Goal: Task Accomplishment & Management: Complete application form

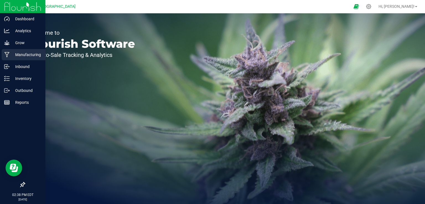
click at [10, 56] on p "Manufacturing" at bounding box center [26, 54] width 33 height 7
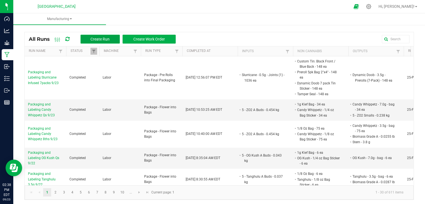
click at [100, 37] on span "Create Run" at bounding box center [100, 39] width 19 height 4
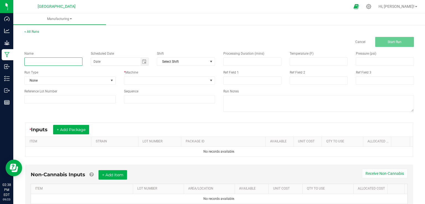
click at [73, 60] on input at bounding box center [53, 61] width 58 height 8
type input "[PERSON_NAME] from Bed 13 9/23"
click at [223, 52] on span "Processing Duration (mins)" at bounding box center [243, 54] width 41 height 4
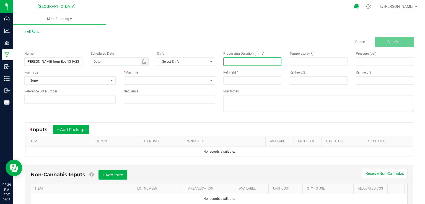
click at [233, 58] on input at bounding box center [253, 62] width 58 height 8
type input "40.00"
click at [65, 125] on button "+ Add Package" at bounding box center [71, 129] width 36 height 9
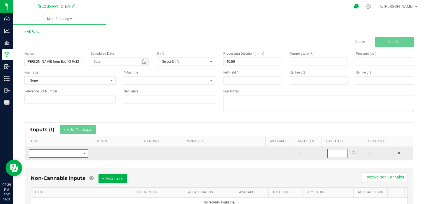
click at [62, 154] on span "NO DATA FOUND" at bounding box center [55, 153] width 52 height 8
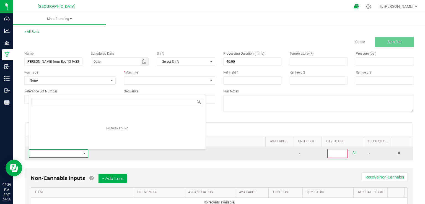
scroll to position [8, 58]
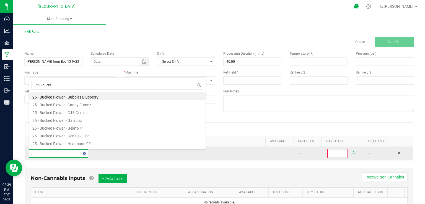
type input "25 - bucked"
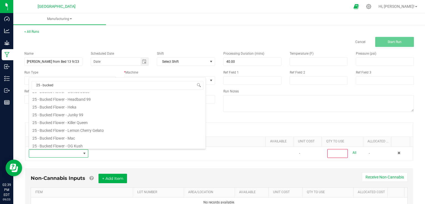
scroll to position [89, 0]
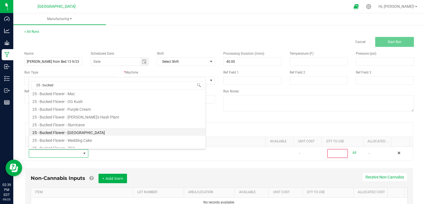
click at [78, 133] on li "25 - Bucked Flower - [GEOGRAPHIC_DATA]" at bounding box center [117, 132] width 177 height 8
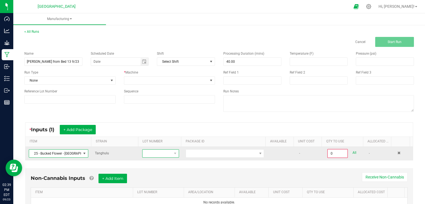
click at [153, 156] on span at bounding box center [157, 153] width 29 height 8
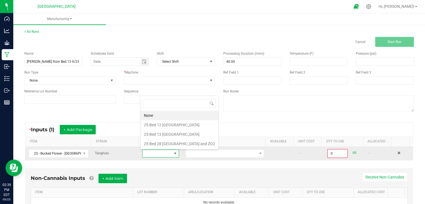
scroll to position [8, 36]
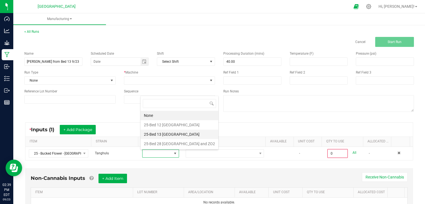
click at [163, 132] on Tanghulu "25-Bed 13 [GEOGRAPHIC_DATA]" at bounding box center [180, 133] width 78 height 9
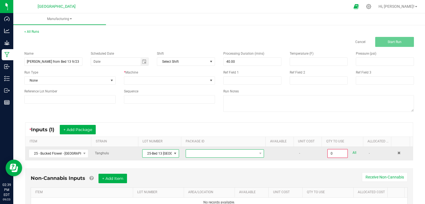
click at [203, 152] on span at bounding box center [221, 153] width 71 height 8
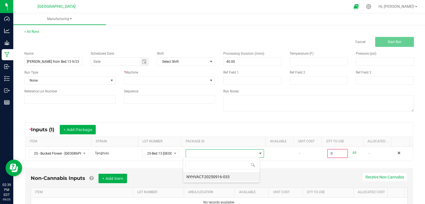
scroll to position [8, 77]
click at [210, 177] on li "NYHVACT-20250916-033" at bounding box center [221, 176] width 76 height 9
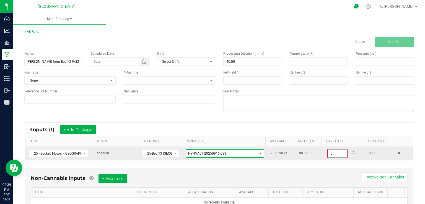
click at [340, 155] on input "0" at bounding box center [337, 153] width 19 height 8
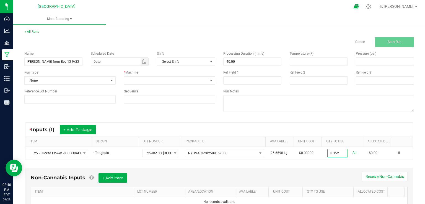
type input "8.3520 kg"
click at [340, 174] on div "Non-Cannabis Inputs + Add Item Receive Non-Cannabis" at bounding box center [219, 180] width 377 height 14
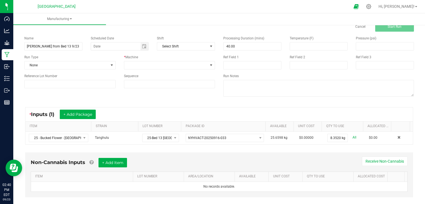
scroll to position [22, 0]
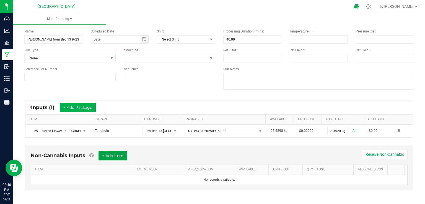
click at [122, 154] on button "+ Add Item" at bounding box center [113, 155] width 29 height 9
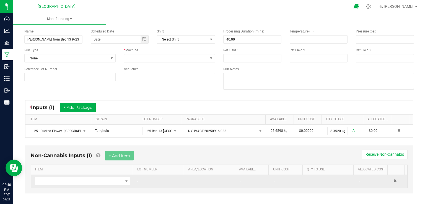
click at [390, 180] on td at bounding box center [398, 180] width 17 height 13
click at [394, 179] on span at bounding box center [395, 180] width 3 height 3
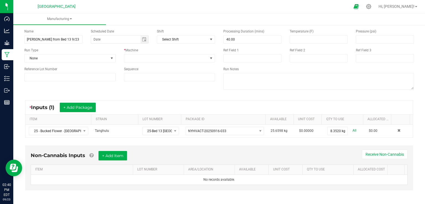
click at [321, 148] on div "Non-Cannabis Inputs + Add Item Receive Non-Cannabis ITEM LOT NUMBER AREA/LOCATI…" at bounding box center [219, 167] width 388 height 45
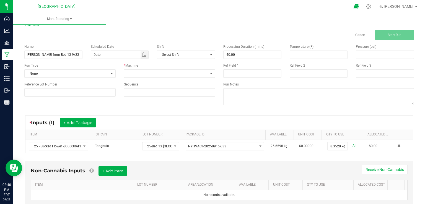
scroll to position [0, 0]
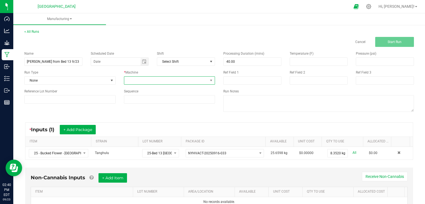
click at [149, 80] on span at bounding box center [166, 80] width 84 height 8
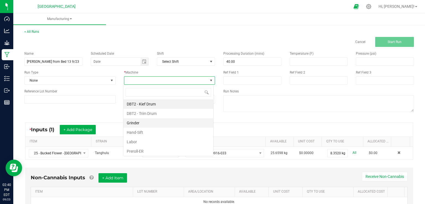
scroll to position [8, 90]
click at [150, 111] on li "DBT2 - Trim Drum" at bounding box center [168, 113] width 90 height 9
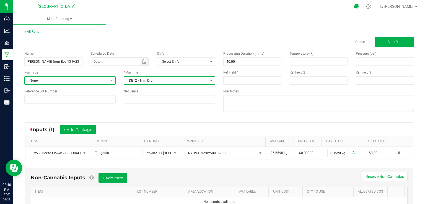
click at [106, 81] on span "None" at bounding box center [67, 80] width 84 height 8
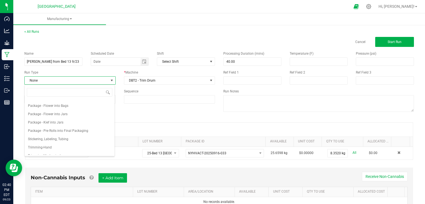
scroll to position [85, 0]
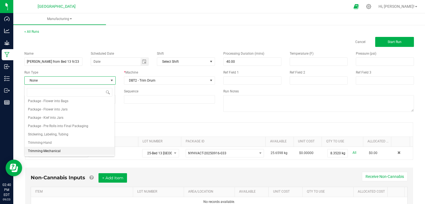
click at [58, 149] on span "Trimming-Mechanical" at bounding box center [44, 151] width 33 height 6
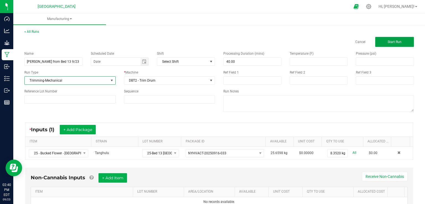
click at [397, 43] on span "Start Run" at bounding box center [395, 42] width 14 height 4
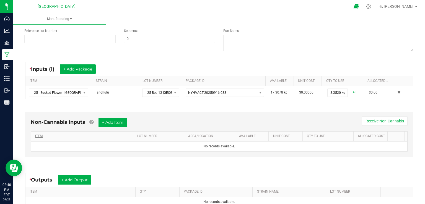
scroll to position [137, 0]
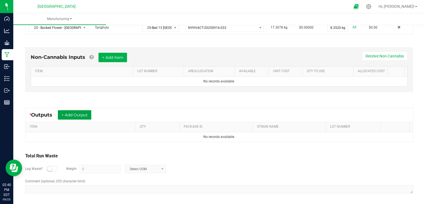
click at [78, 115] on button "+ Add Output" at bounding box center [75, 114] width 34 height 9
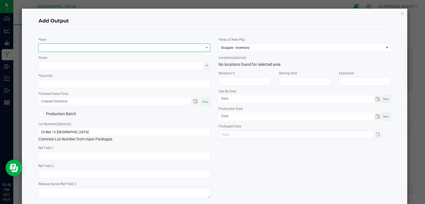
click at [88, 47] on span "NO DATA FOUND" at bounding box center [121, 48] width 165 height 8
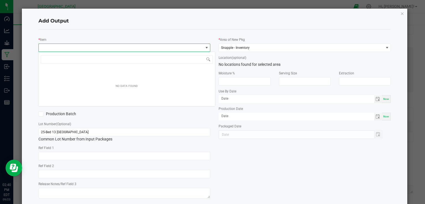
scroll to position [8, 171]
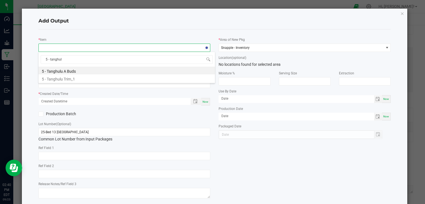
type input "5 - tanghulu"
click at [73, 71] on li "5 - Tanghulu A Buds" at bounding box center [126, 70] width 177 height 8
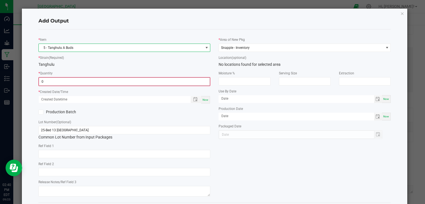
click at [72, 83] on input "0" at bounding box center [124, 82] width 171 height 8
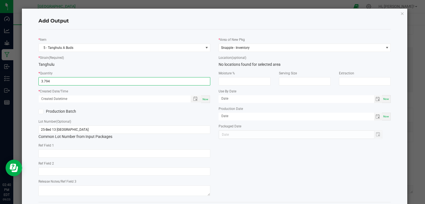
type input "3.7940 kg"
click at [203, 100] on span "Now" at bounding box center [206, 98] width 6 height 3
type input "[DATE] 2:40 PM"
type input "[DATE]"
click at [190, 106] on div "* Item 5 - Tanghulu A Buds * Strain (Required) Tanghulu * Quantity 3.7940 kg * …" at bounding box center [124, 115] width 181 height 163
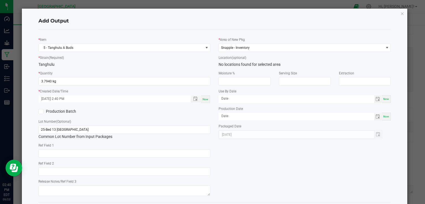
click at [136, 115] on div "* Item 5 - Tanghulu A Buds * Strain (Required) Tanghulu * Quantity 3.7940 kg * …" at bounding box center [124, 115] width 181 height 163
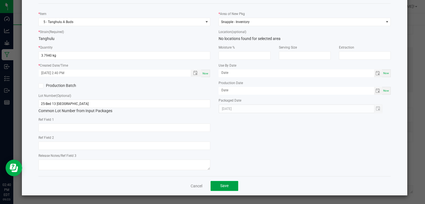
click at [226, 189] on button "Save" at bounding box center [225, 186] width 28 height 10
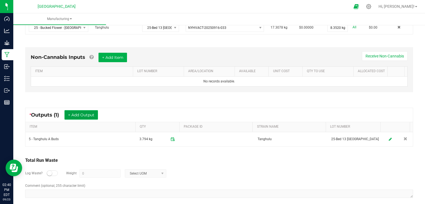
click at [84, 115] on button "+ Add Output" at bounding box center [82, 114] width 34 height 9
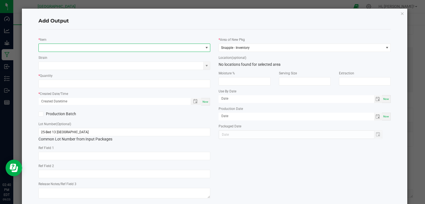
click at [90, 48] on span "NO DATA FOUND" at bounding box center [121, 48] width 165 height 8
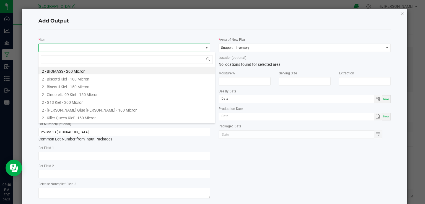
scroll to position [8, 171]
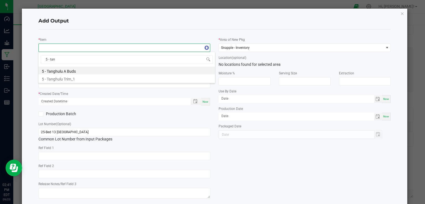
type input "5 - tang"
click at [65, 79] on li "5 - Tanghulu Trim_1" at bounding box center [126, 78] width 177 height 8
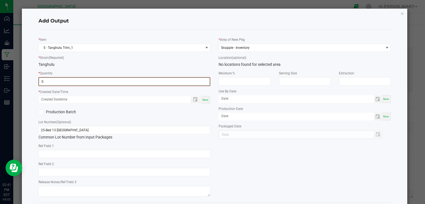
click at [65, 79] on input "0" at bounding box center [124, 82] width 171 height 8
type input "0.0000 kg"
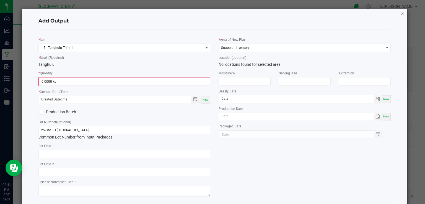
click at [401, 13] on icon "button" at bounding box center [403, 13] width 4 height 7
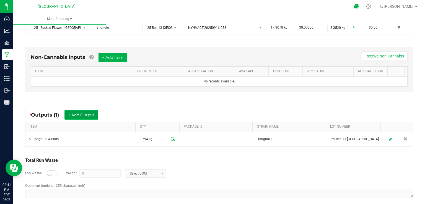
click at [93, 111] on button "+ Add Output" at bounding box center [82, 114] width 34 height 9
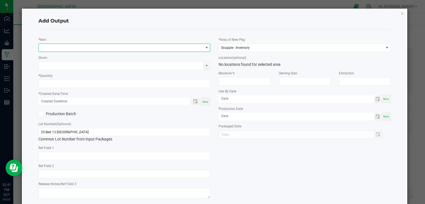
click at [85, 47] on span "NO DATA FOUND" at bounding box center [121, 48] width 165 height 8
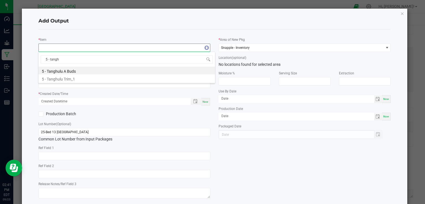
type input "5 - tanghu"
click at [54, 79] on li "5 - Tanghulu Trim_1" at bounding box center [126, 78] width 177 height 8
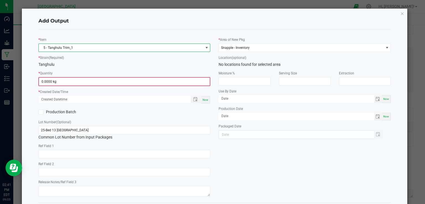
click at [59, 77] on span "0.0000 kg" at bounding box center [125, 81] width 172 height 8
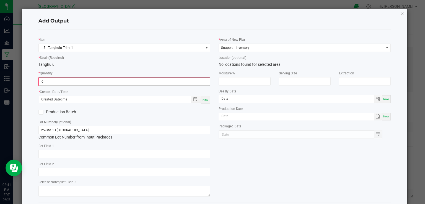
click at [60, 84] on input "0" at bounding box center [124, 82] width 171 height 8
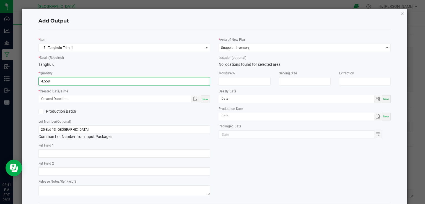
type input "4.5580 kg"
click at [204, 98] on span "Now" at bounding box center [206, 98] width 6 height 3
type input "[DATE] 2:41 PM"
type input "[DATE]"
click at [203, 109] on div "Production Batch" at bounding box center [124, 111] width 181 height 8
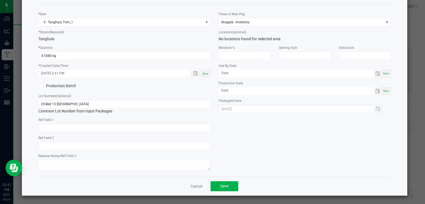
scroll to position [26, 0]
click at [226, 184] on span "Save" at bounding box center [224, 185] width 8 height 4
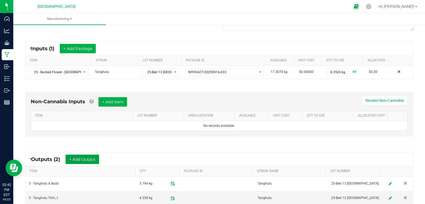
scroll to position [155, 0]
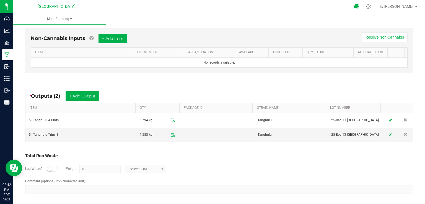
click at [216, 159] on div "Log Waste? Weight 0 Select UOM" at bounding box center [219, 168] width 388 height 19
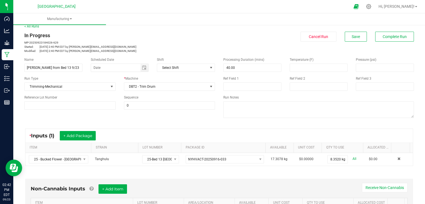
scroll to position [0, 0]
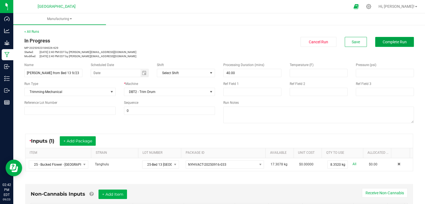
click at [391, 40] on span "Complete Run" at bounding box center [395, 42] width 24 height 4
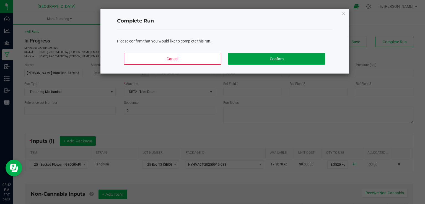
click at [312, 55] on button "Confirm" at bounding box center [276, 59] width 97 height 12
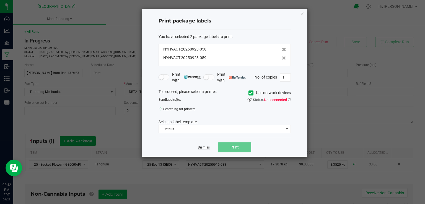
click at [208, 149] on link "Dismiss" at bounding box center [204, 147] width 12 height 5
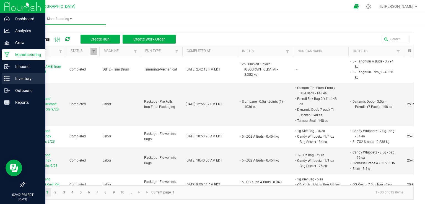
click at [8, 79] on icon at bounding box center [7, 79] width 6 height 6
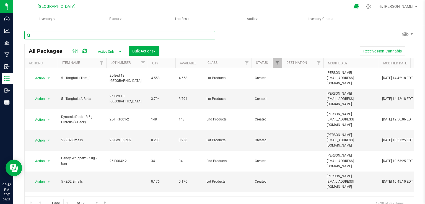
click at [164, 37] on input "text" at bounding box center [119, 35] width 191 height 8
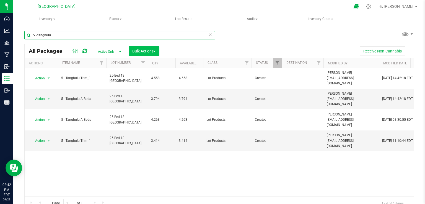
type input "5 - tanghulu"
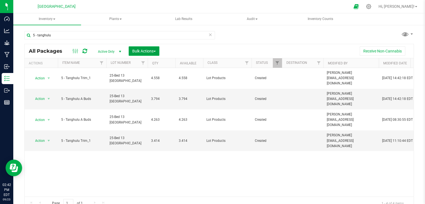
click at [147, 49] on span "Bulk Actions" at bounding box center [144, 51] width 24 height 4
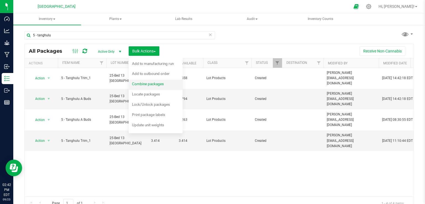
click at [140, 82] on span "Combine packages" at bounding box center [148, 83] width 32 height 4
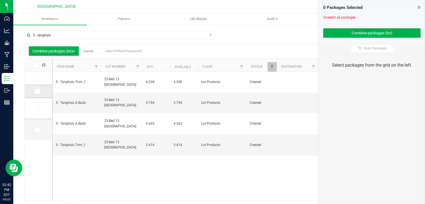
click at [38, 91] on icon at bounding box center [37, 91] width 4 height 0
click at [0, 0] on input "checkbox" at bounding box center [0, 0] width 0 height 0
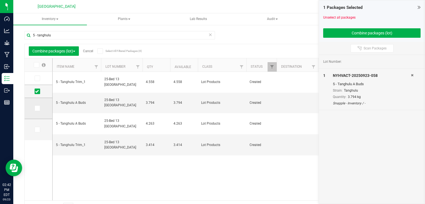
click at [40, 108] on label at bounding box center [39, 108] width 8 height 6
click at [0, 0] on input "checkbox" at bounding box center [0, 0] width 0 height 0
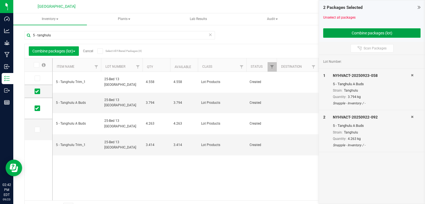
click at [346, 36] on button "Combine packages (lot)" at bounding box center [371, 32] width 97 height 9
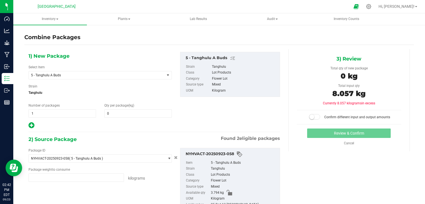
type input "3.7940 kg"
type input "4.2630 kg"
click at [143, 112] on span at bounding box center [138, 113] width 68 height 8
type input "8.057"
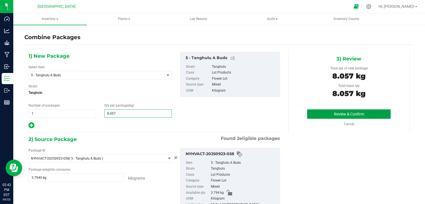
type input "8"
click at [331, 115] on button "Review & Confirm" at bounding box center [349, 113] width 84 height 9
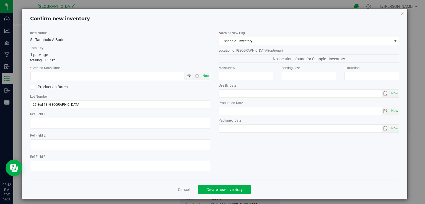
click at [202, 75] on span "Now" at bounding box center [205, 76] width 9 height 8
type input "[DATE] 2:42 PM"
click at [215, 192] on button "Create new inventory" at bounding box center [224, 188] width 53 height 9
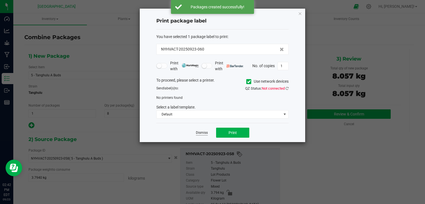
click at [204, 132] on link "Dismiss" at bounding box center [202, 132] width 12 height 5
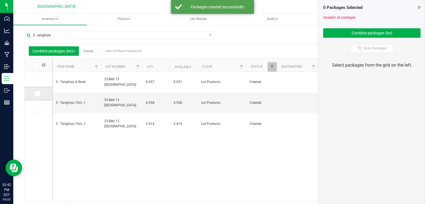
click at [38, 93] on icon at bounding box center [37, 93] width 4 height 0
click at [0, 0] on input "checkbox" at bounding box center [0, 0] width 0 height 0
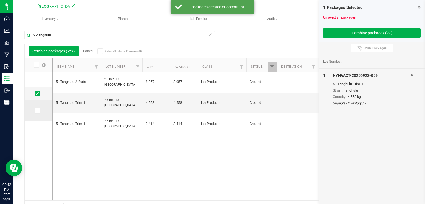
click at [35, 110] on span at bounding box center [38, 111] width 6 height 6
click at [0, 0] on input "checkbox" at bounding box center [0, 0] width 0 height 0
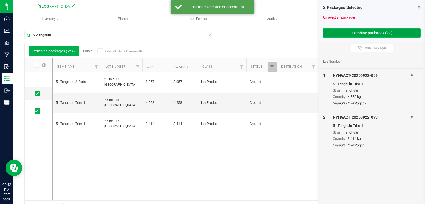
click at [348, 28] on button "Combine packages (lot)" at bounding box center [371, 32] width 97 height 9
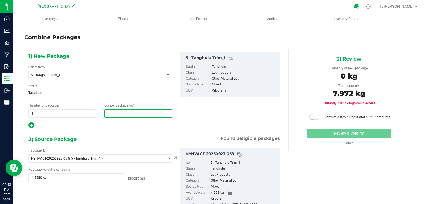
click at [131, 117] on span at bounding box center [138, 113] width 68 height 8
type input "7.972"
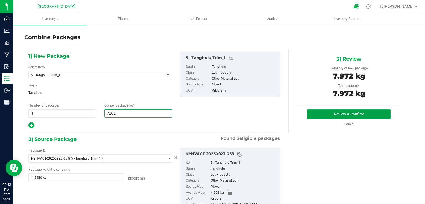
type input "8"
click at [317, 113] on button "Review & Confirm" at bounding box center [349, 113] width 84 height 9
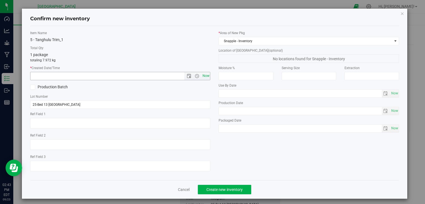
click at [208, 74] on span "Now" at bounding box center [205, 76] width 9 height 8
type input "[DATE] 2:43 PM"
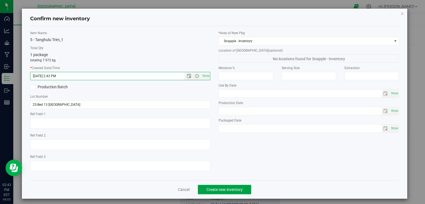
click at [222, 191] on button "Create new inventory" at bounding box center [224, 188] width 53 height 9
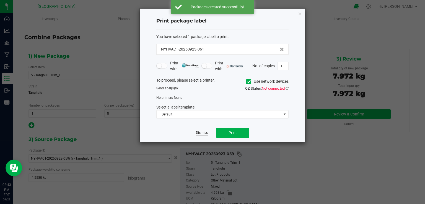
click at [199, 133] on link "Dismiss" at bounding box center [202, 132] width 12 height 5
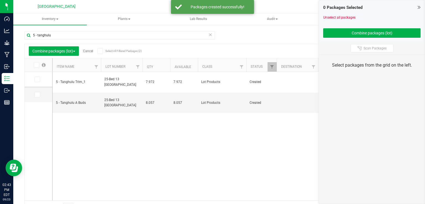
click at [419, 6] on icon at bounding box center [419, 7] width 3 height 6
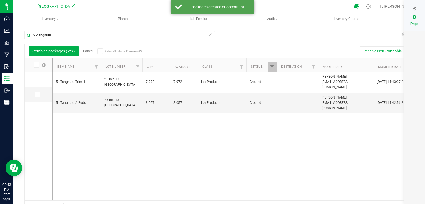
click at [88, 51] on link "Cancel" at bounding box center [88, 51] width 10 height 4
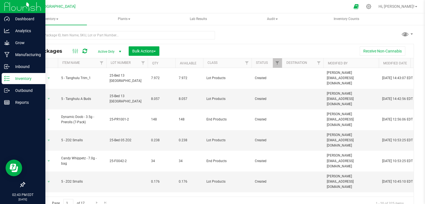
click at [24, 7] on img at bounding box center [22, 6] width 37 height 13
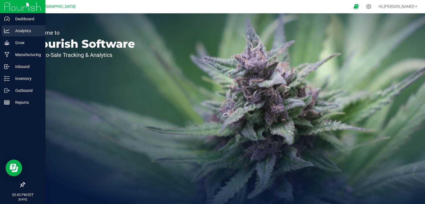
click at [25, 29] on p "Analytics" at bounding box center [26, 30] width 33 height 7
click at [12, 55] on p "Manufacturing" at bounding box center [26, 54] width 33 height 7
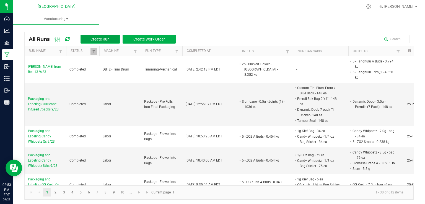
click at [92, 39] on span "Create Run" at bounding box center [100, 39] width 19 height 4
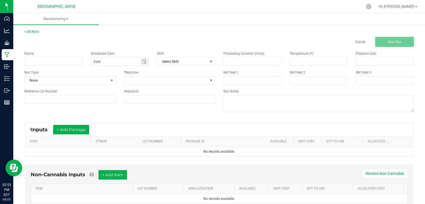
click at [60, 67] on div "Name Scheduled Date Shift Select Shift Run Type None * Machine Reference Lot Nu…" at bounding box center [119, 77] width 199 height 61
click at [61, 65] on input at bounding box center [53, 61] width 58 height 8
type input "Packaging and Labeling Lime Headbanger 8ths 9/23"
click at [105, 80] on span "None" at bounding box center [67, 80] width 84 height 8
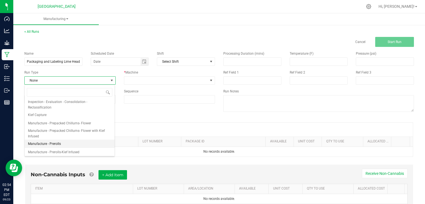
scroll to position [66, 0]
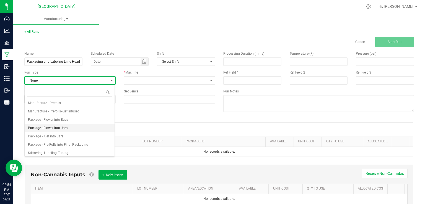
click at [74, 128] on li "Package - Flower into Jars" at bounding box center [70, 127] width 90 height 8
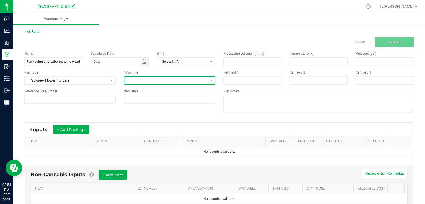
click at [158, 82] on span at bounding box center [166, 80] width 84 height 8
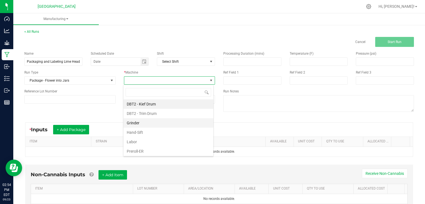
scroll to position [8, 90]
click at [137, 140] on li "Labor" at bounding box center [168, 141] width 90 height 9
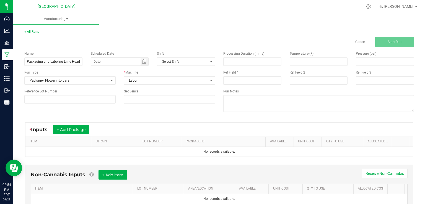
click at [246, 55] on span "Processing Duration (mins)" at bounding box center [243, 54] width 41 height 4
click at [244, 61] on input at bounding box center [253, 62] width 58 height 8
type input "285.00"
click at [72, 96] on input at bounding box center [69, 99] width 91 height 8
type input "25-F0044-1"
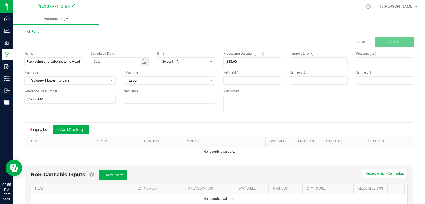
click at [84, 105] on div "Name Packaging and Labeling Lime Headbanger 8ths 9/23 Scheduled Date Shift Sele…" at bounding box center [119, 77] width 199 height 61
click at [68, 127] on button "+ Add Package" at bounding box center [71, 129] width 36 height 9
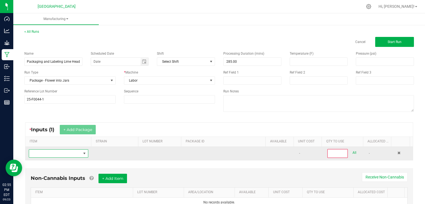
click at [68, 149] on span "NO DATA FOUND" at bounding box center [59, 153] width 60 height 8
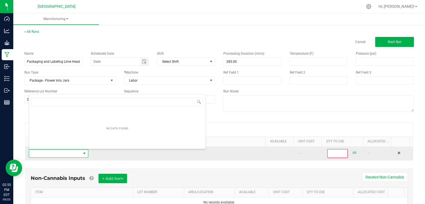
scroll to position [8, 58]
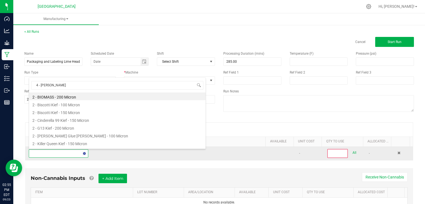
type input "4 - lime"
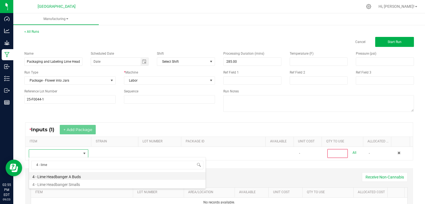
click at [68, 174] on li "4 - Lime Headbanger A Buds" at bounding box center [117, 176] width 177 height 8
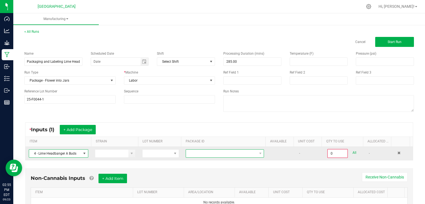
click at [195, 153] on span at bounding box center [221, 153] width 71 height 8
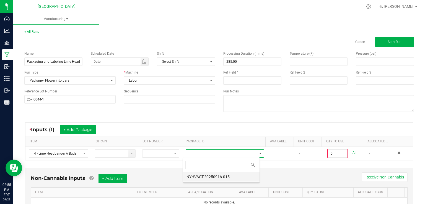
scroll to position [8, 77]
click at [203, 175] on li "NYHVACT-20250916-015" at bounding box center [221, 176] width 76 height 9
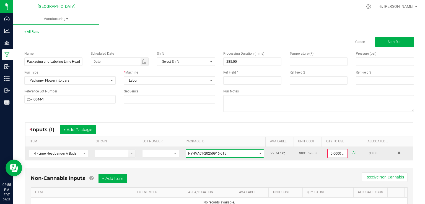
click at [337, 157] on kendo-numerictextbox "0.0000 kg" at bounding box center [338, 153] width 20 height 9
click at [340, 151] on input "0" at bounding box center [337, 153] width 19 height 8
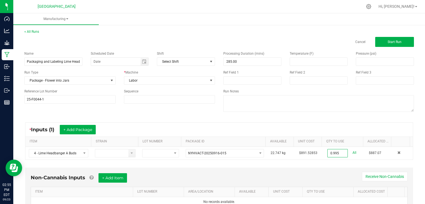
type input "0.9950 kg"
click at [327, 171] on div "Non-Cannabis Inputs + Add Item Receive Non-Cannabis ITEM LOT NUMBER AREA/LOCATI…" at bounding box center [219, 189] width 388 height 45
click at [395, 44] on button "Start Run" at bounding box center [394, 42] width 39 height 10
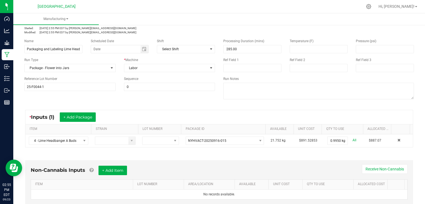
scroll to position [66, 0]
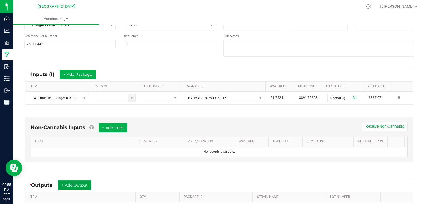
click at [73, 181] on button "+ Add Output" at bounding box center [75, 184] width 34 height 9
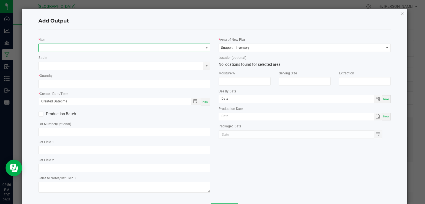
click at [122, 44] on span "NO DATA FOUND" at bounding box center [121, 48] width 165 height 8
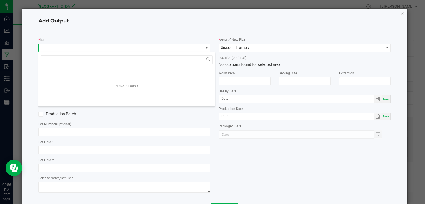
scroll to position [8, 171]
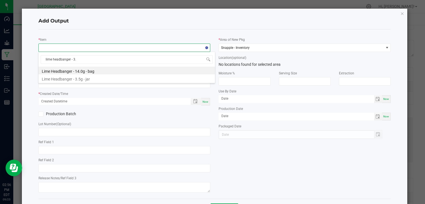
type input "lime headbanger - 3.5"
click at [97, 70] on li "Lime Headbanger - 3.5g - jar" at bounding box center [126, 70] width 177 height 8
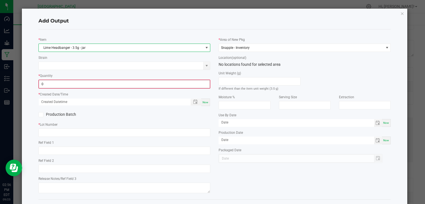
click at [76, 83] on input "0" at bounding box center [124, 84] width 171 height 8
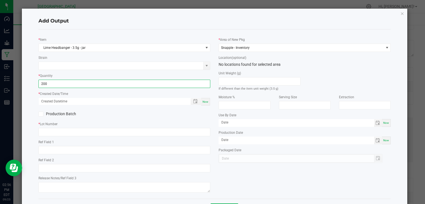
type input "200 ea"
click at [207, 102] on span "Now" at bounding box center [206, 101] width 6 height 3
type input "09/23/2025 2:56 PM"
type input "[DATE]"
click at [155, 119] on div "* Item Lime Headbanger - 3.5g - jar Strain * Quantity 200 ea * Created Date/Tim…" at bounding box center [124, 114] width 181 height 160
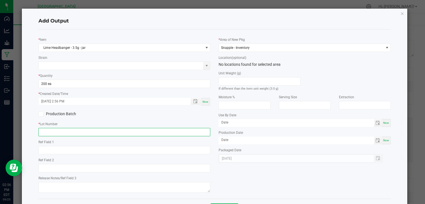
click at [145, 130] on input "text" at bounding box center [124, 132] width 172 height 8
type input "25-F0044-1"
click at [174, 120] on div "* Item Lime Headbanger - 3.5g - jar Strain * Quantity 200 ea * Created Date/Tim…" at bounding box center [124, 114] width 181 height 160
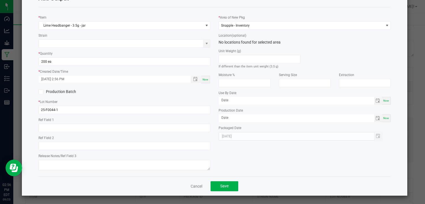
scroll to position [22, 0]
click at [220, 186] on span "Save" at bounding box center [224, 185] width 8 height 4
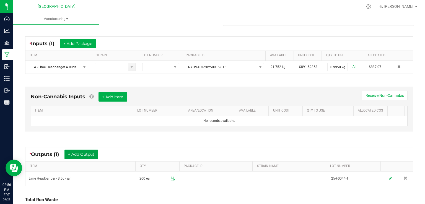
scroll to position [141, 0]
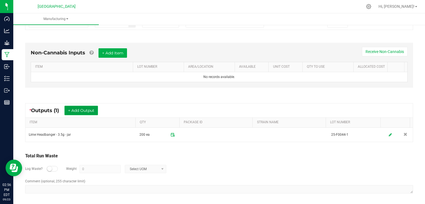
click at [95, 106] on button "+ Add Output" at bounding box center [82, 109] width 34 height 9
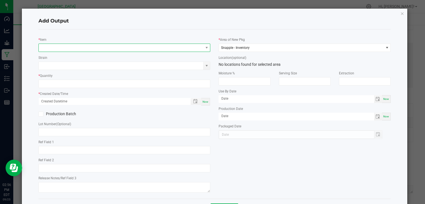
click at [89, 49] on span "NO DATA FOUND" at bounding box center [121, 48] width 165 height 8
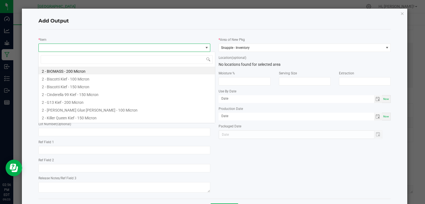
scroll to position [8, 171]
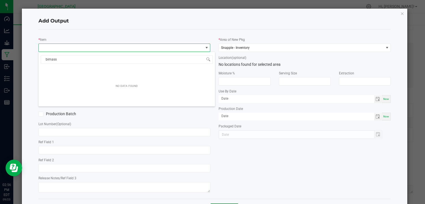
type input "biomass"
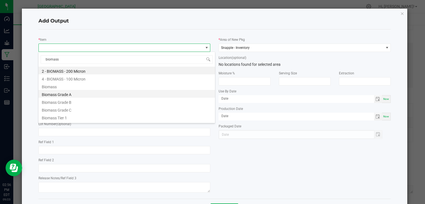
click at [64, 95] on li "Biomass Grade A" at bounding box center [126, 94] width 177 height 8
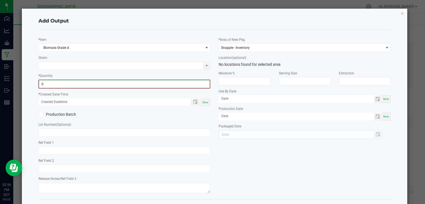
click at [73, 82] on input "0" at bounding box center [124, 84] width 171 height 8
type input "0.0176 lb"
click at [205, 102] on span "Now" at bounding box center [206, 101] width 6 height 3
type input "09/23/2025 2:56 PM"
type input "[DATE]"
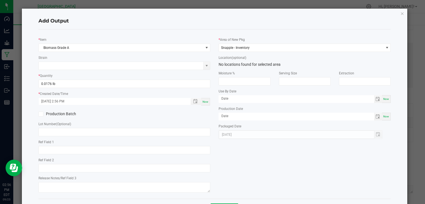
click at [215, 114] on div "* Area of New Pkg Snapple - Inventory Location (optional) No locations found fo…" at bounding box center [305, 86] width 181 height 105
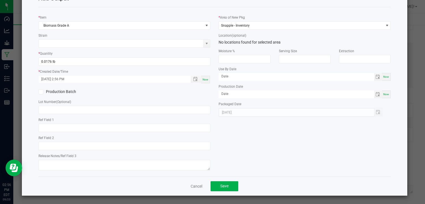
scroll to position [22, 0]
click at [229, 186] on button "Save" at bounding box center [225, 186] width 28 height 10
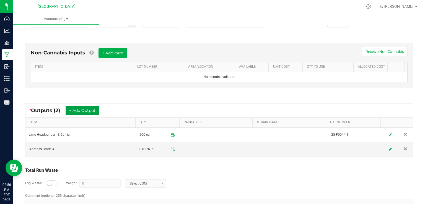
click at [86, 106] on button "+ Add Output" at bounding box center [83, 109] width 34 height 9
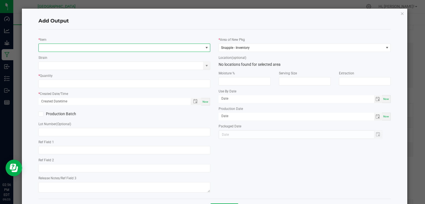
click at [63, 48] on span "NO DATA FOUND" at bounding box center [121, 48] width 165 height 8
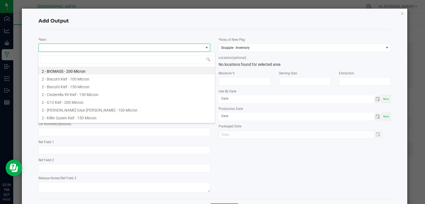
scroll to position [8, 171]
type input "stem"
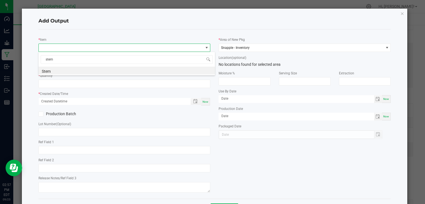
click at [60, 74] on div "stem Stem" at bounding box center [126, 64] width 177 height 24
click at [63, 71] on li "Stem" at bounding box center [126, 70] width 177 height 8
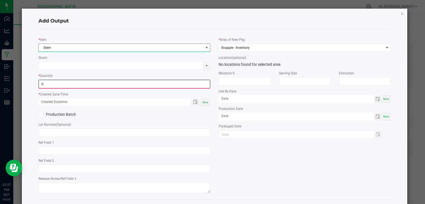
click at [63, 82] on input "0" at bounding box center [124, 84] width 171 height 8
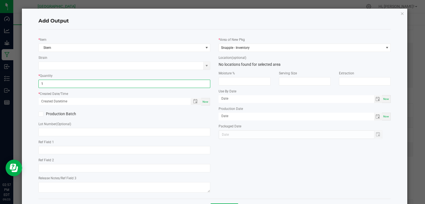
type input "1.0000 g"
click at [207, 103] on div "Now" at bounding box center [205, 101] width 9 height 7
type input "09/23/2025 2:57 PM"
type input "[DATE]"
click at [208, 110] on div "Production Batch" at bounding box center [124, 114] width 181 height 8
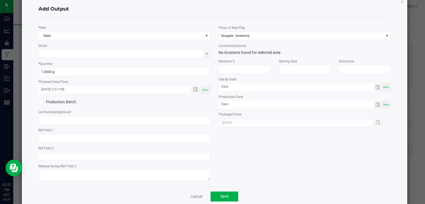
scroll to position [22, 0]
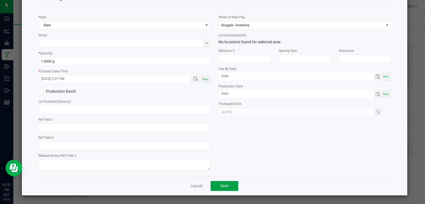
click at [223, 186] on span "Save" at bounding box center [224, 185] width 8 height 4
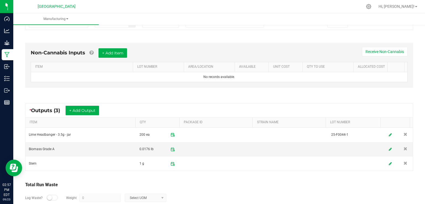
click at [103, 111] on div "* Outputs (3) + Add Output" at bounding box center [67, 109] width 74 height 9
click at [94, 109] on button "+ Add Output" at bounding box center [83, 109] width 34 height 9
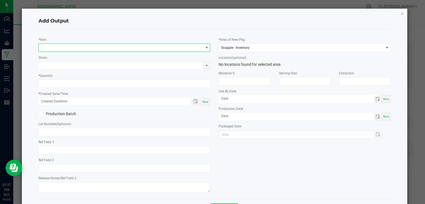
click at [89, 45] on span "NO DATA FOUND" at bounding box center [121, 48] width 165 height 8
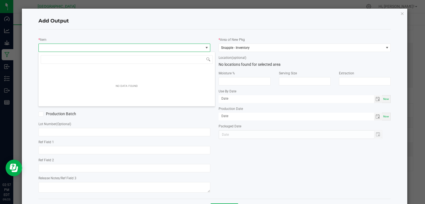
scroll to position [8, 171]
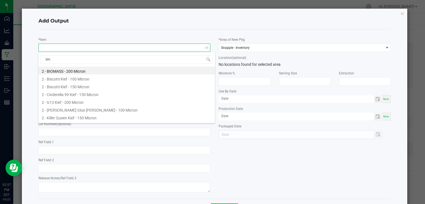
type input "lime"
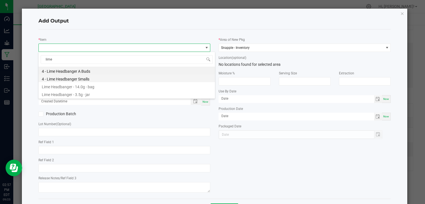
click at [84, 77] on li "4 - Lime Headbanger Smalls" at bounding box center [126, 78] width 177 height 8
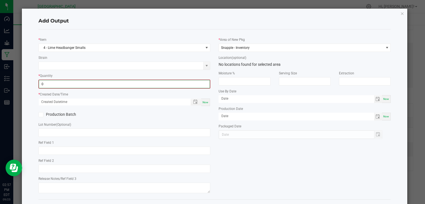
click at [85, 84] on input "0" at bounding box center [124, 84] width 171 height 8
type input "0.2600 kg"
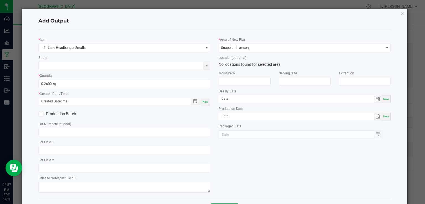
click at [204, 102] on span "Now" at bounding box center [206, 101] width 6 height 3
type input "09/23/2025 2:57 PM"
type input "[DATE]"
click at [204, 114] on div "Production Batch" at bounding box center [124, 114] width 181 height 8
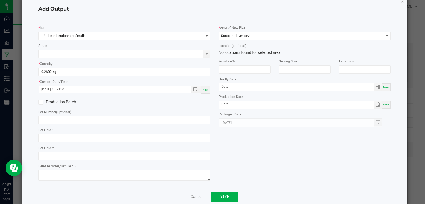
scroll to position [22, 0]
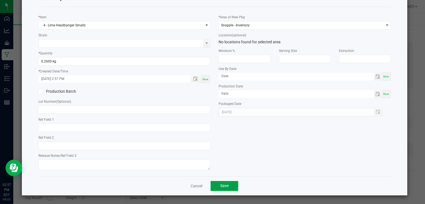
click at [220, 186] on span "Save" at bounding box center [224, 185] width 8 height 4
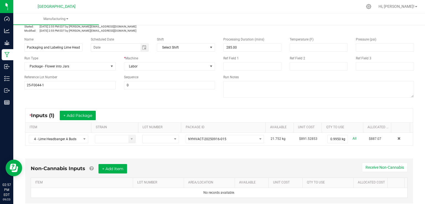
scroll to position [0, 0]
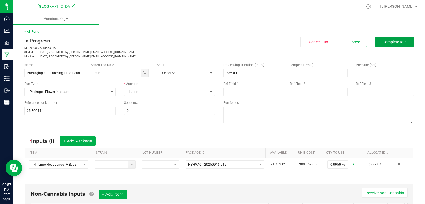
click at [383, 42] on span "Complete Run" at bounding box center [395, 42] width 24 height 4
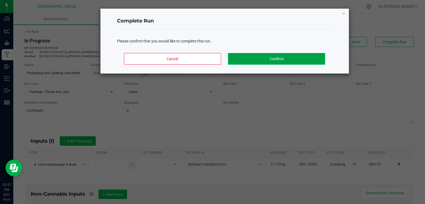
click at [295, 58] on button "Confirm" at bounding box center [276, 59] width 97 height 12
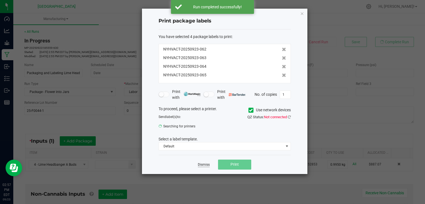
click at [199, 163] on link "Dismiss" at bounding box center [204, 164] width 12 height 5
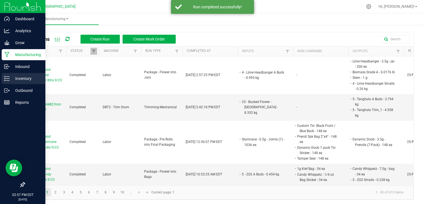
click at [10, 81] on p "Inventory" at bounding box center [26, 78] width 33 height 7
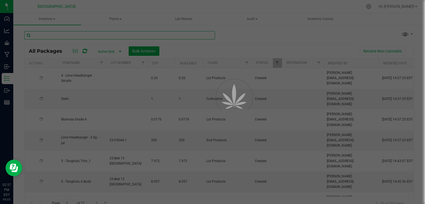
click at [93, 38] on input "text" at bounding box center [119, 35] width 191 height 8
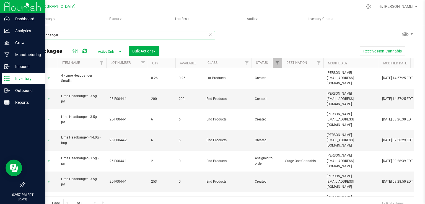
type input "lime headbanger"
click at [10, 6] on img at bounding box center [22, 6] width 37 height 13
